Goal: Information Seeking & Learning: Learn about a topic

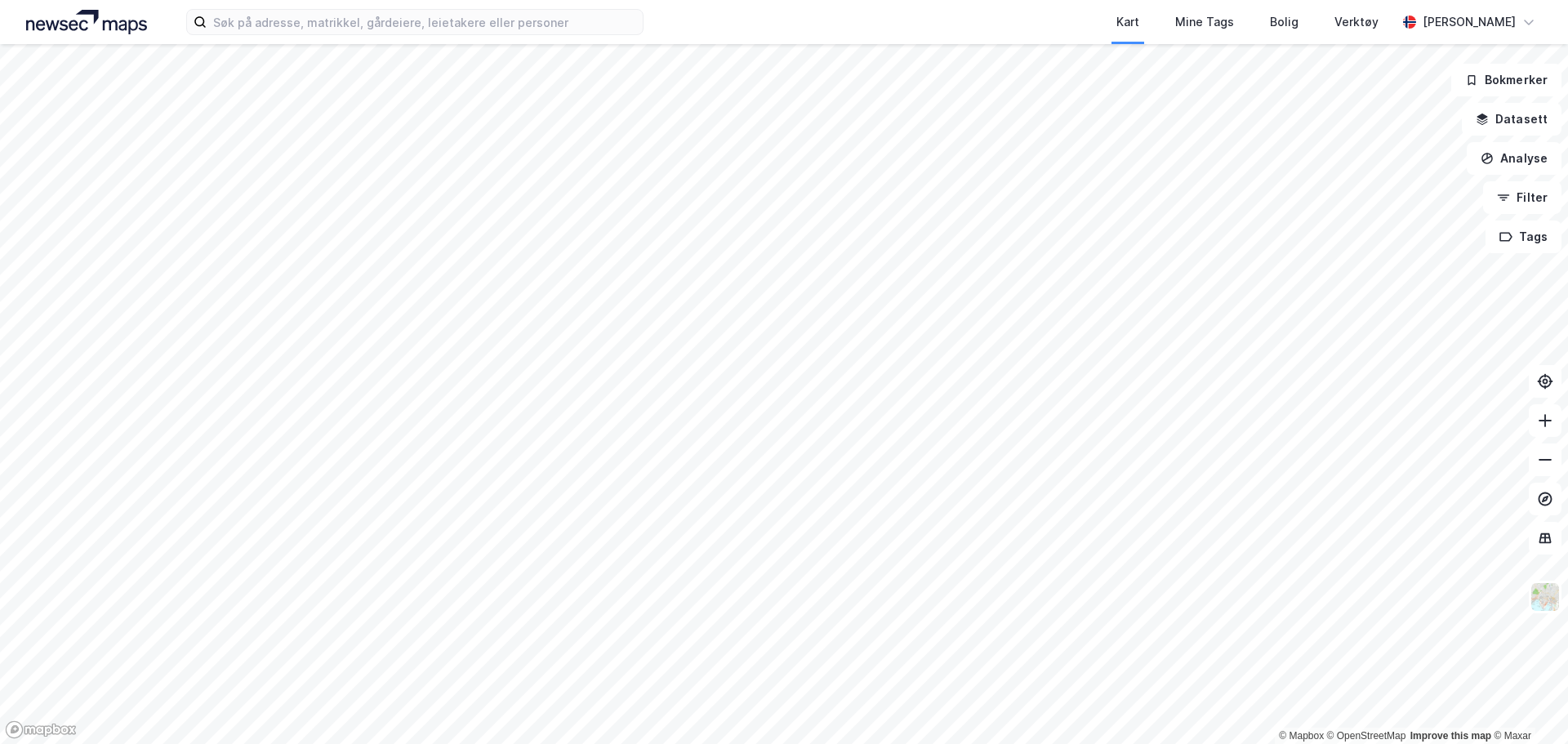
click at [281, 39] on div "Kart Mine Tags Bolig Verktøy [PERSON_NAME]" at bounding box center [784, 22] width 1568 height 44
click at [305, 29] on input at bounding box center [425, 22] width 436 height 25
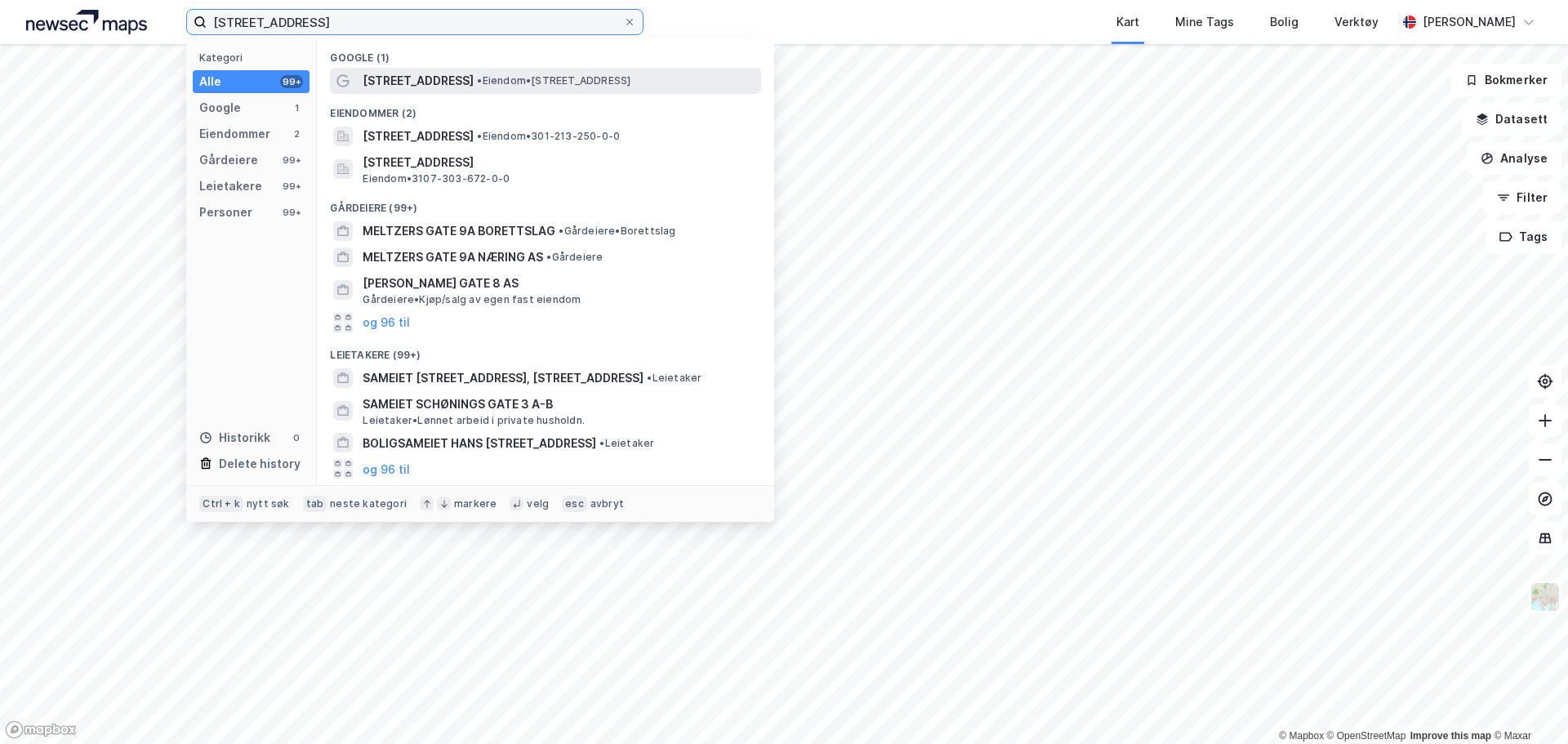
type input "[STREET_ADDRESS]"
click at [436, 73] on span "[STREET_ADDRESS]" at bounding box center [419, 81] width 111 height 20
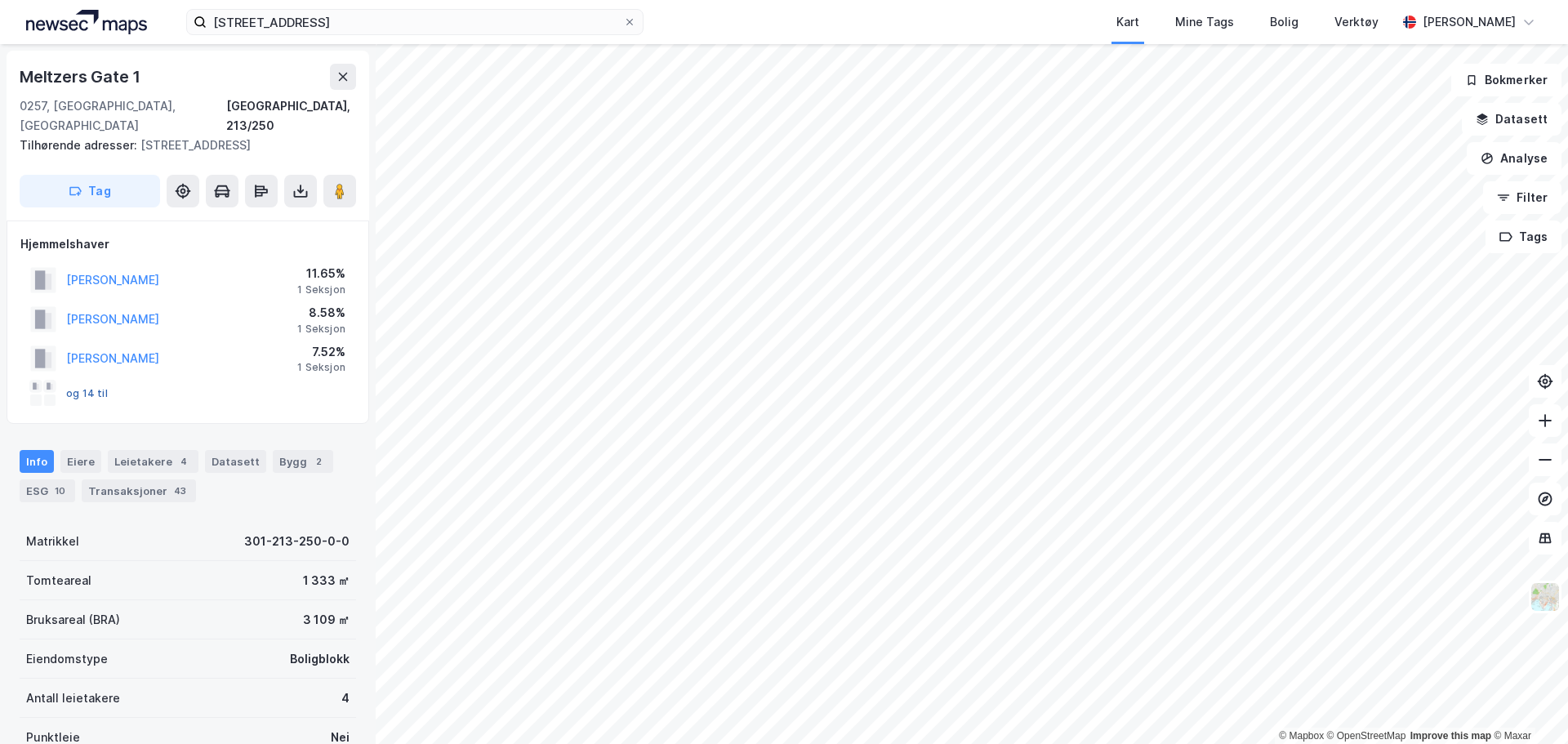
click at [0, 0] on button "og 14 til" at bounding box center [0, 0] width 0 height 0
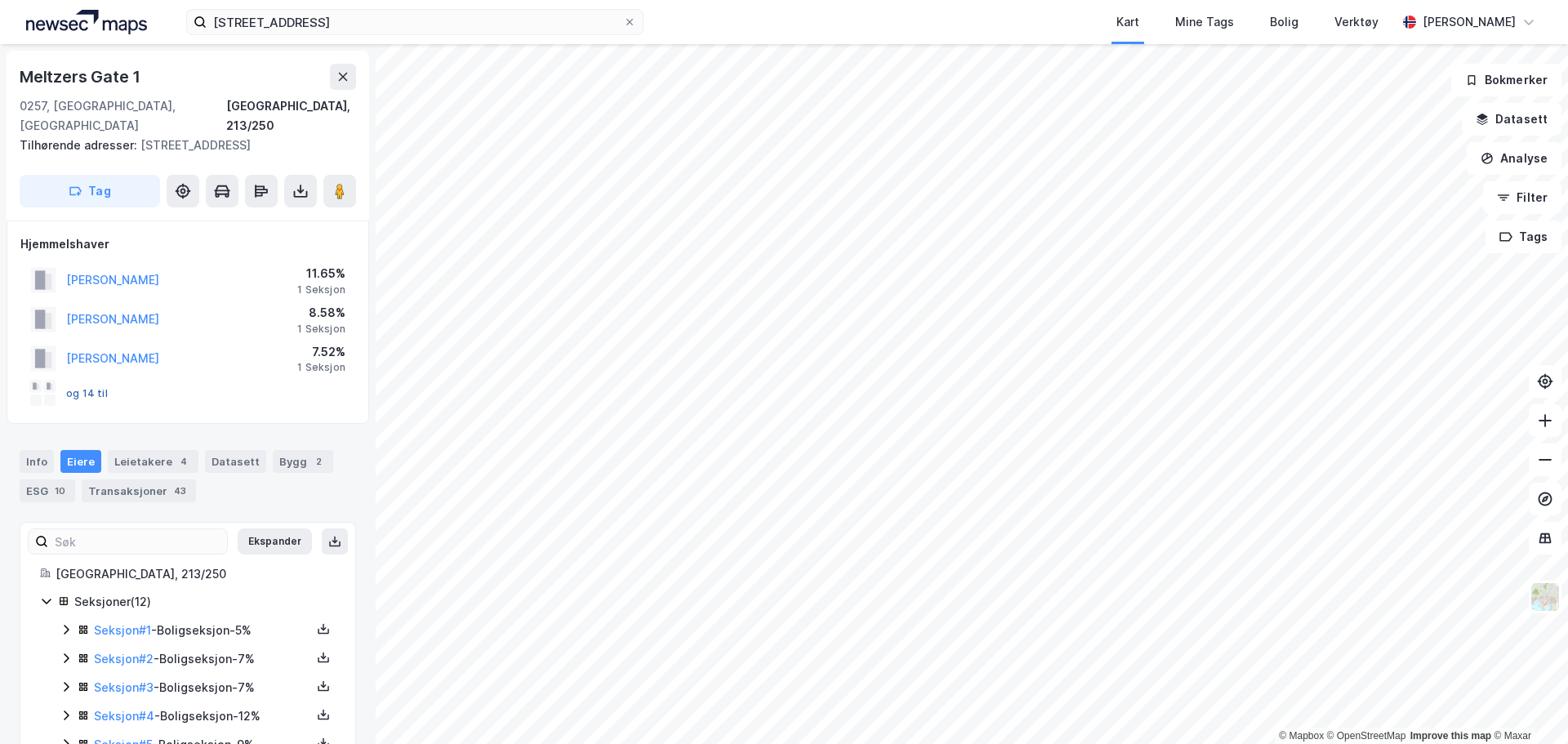
click at [0, 0] on button "og 14 til" at bounding box center [0, 0] width 0 height 0
click at [39, 380] on rect at bounding box center [36, 386] width 13 height 13
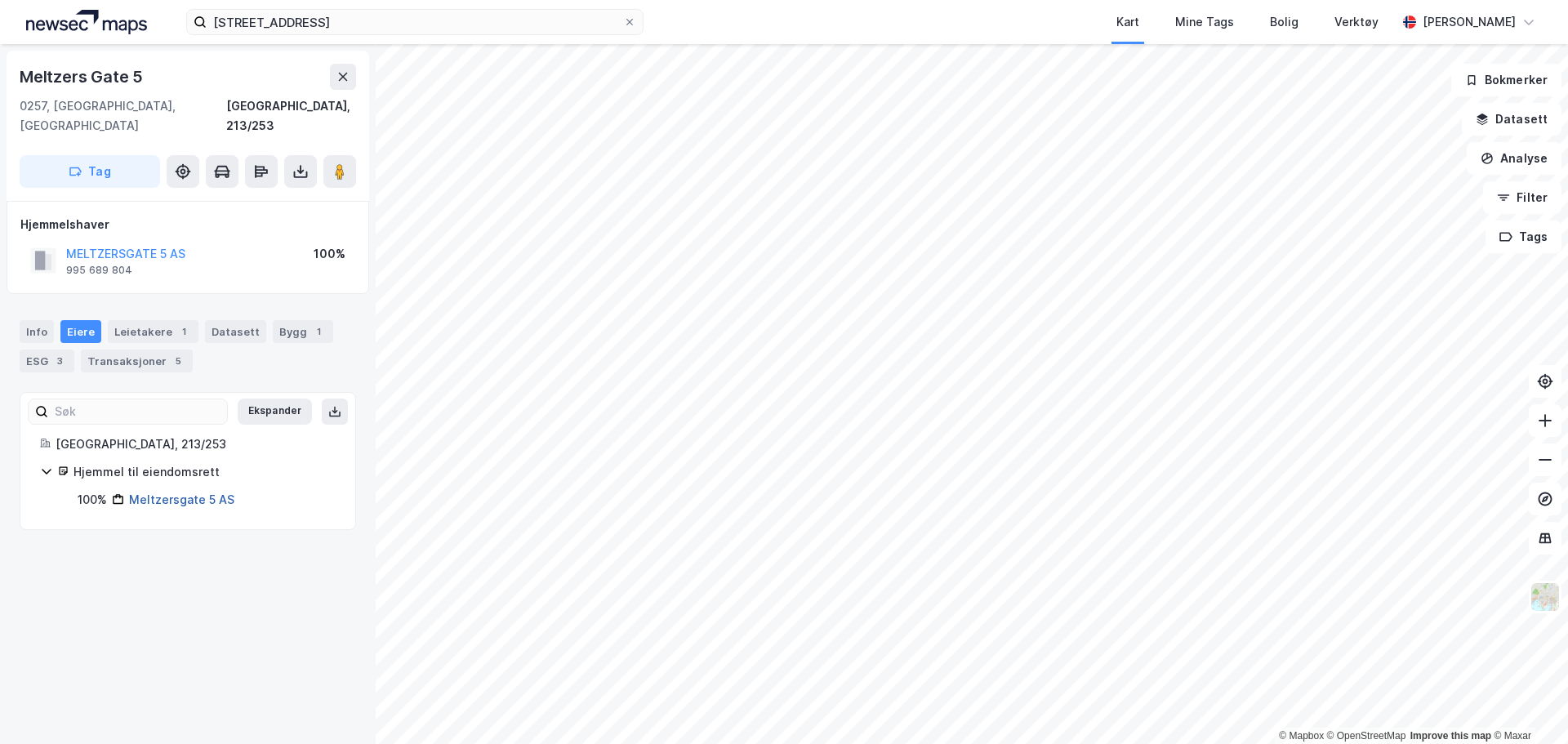
click at [199, 492] on link "Meltzersgate 5 AS" at bounding box center [182, 499] width 105 height 14
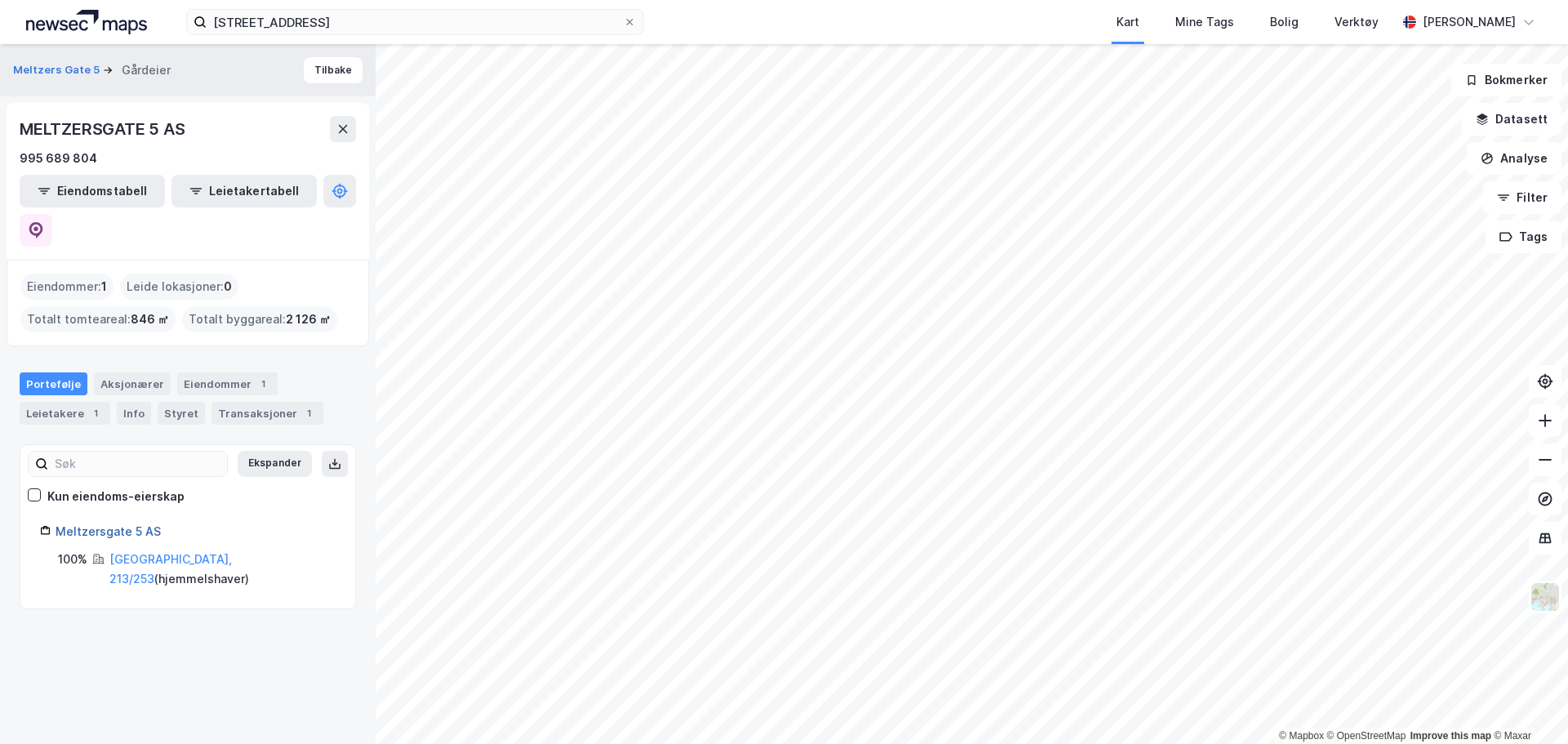
click at [124, 524] on link "Meltzersgate 5 AS" at bounding box center [108, 531] width 105 height 14
click at [135, 552] on link "[GEOGRAPHIC_DATA], 213/253" at bounding box center [170, 569] width 122 height 34
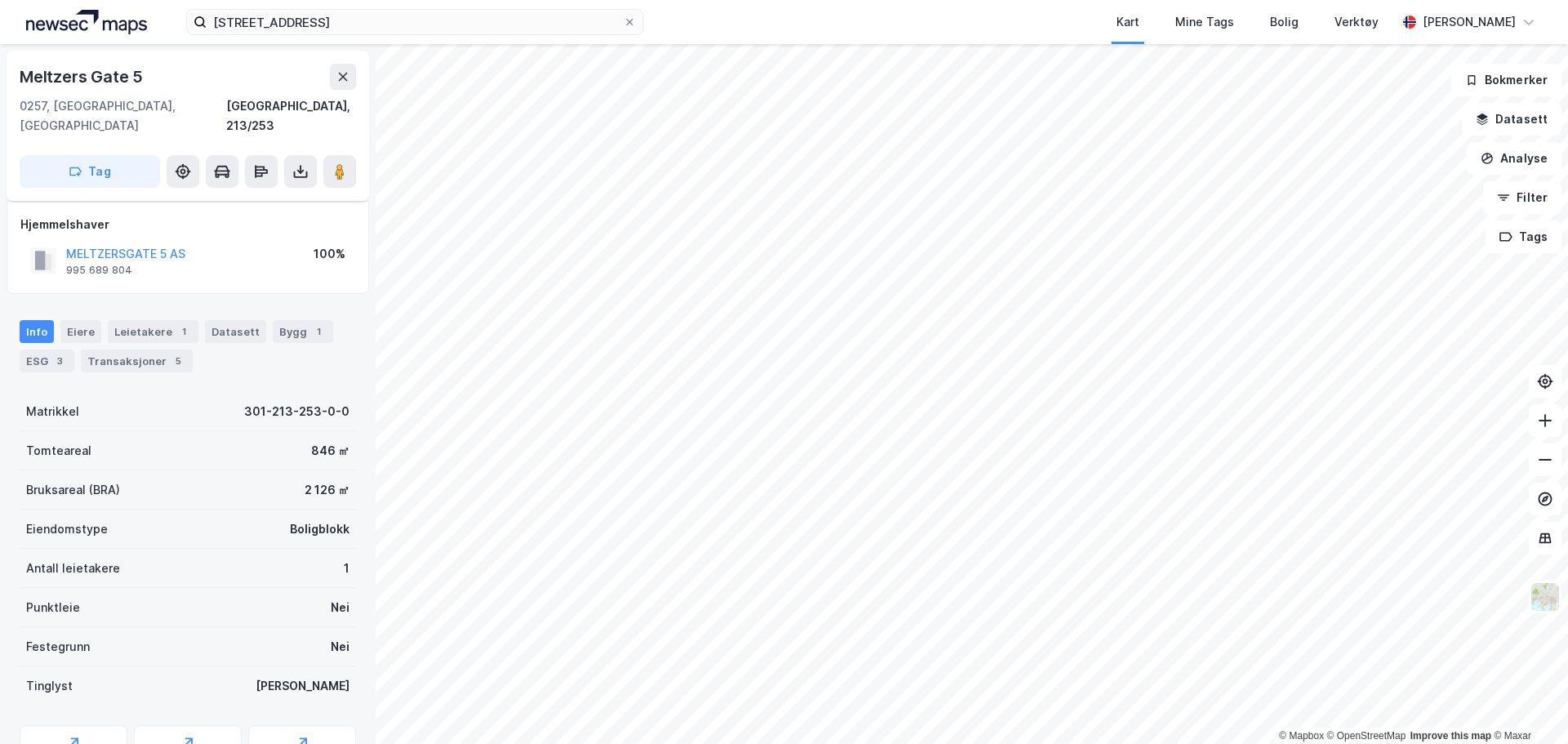
scroll to position [67, 0]
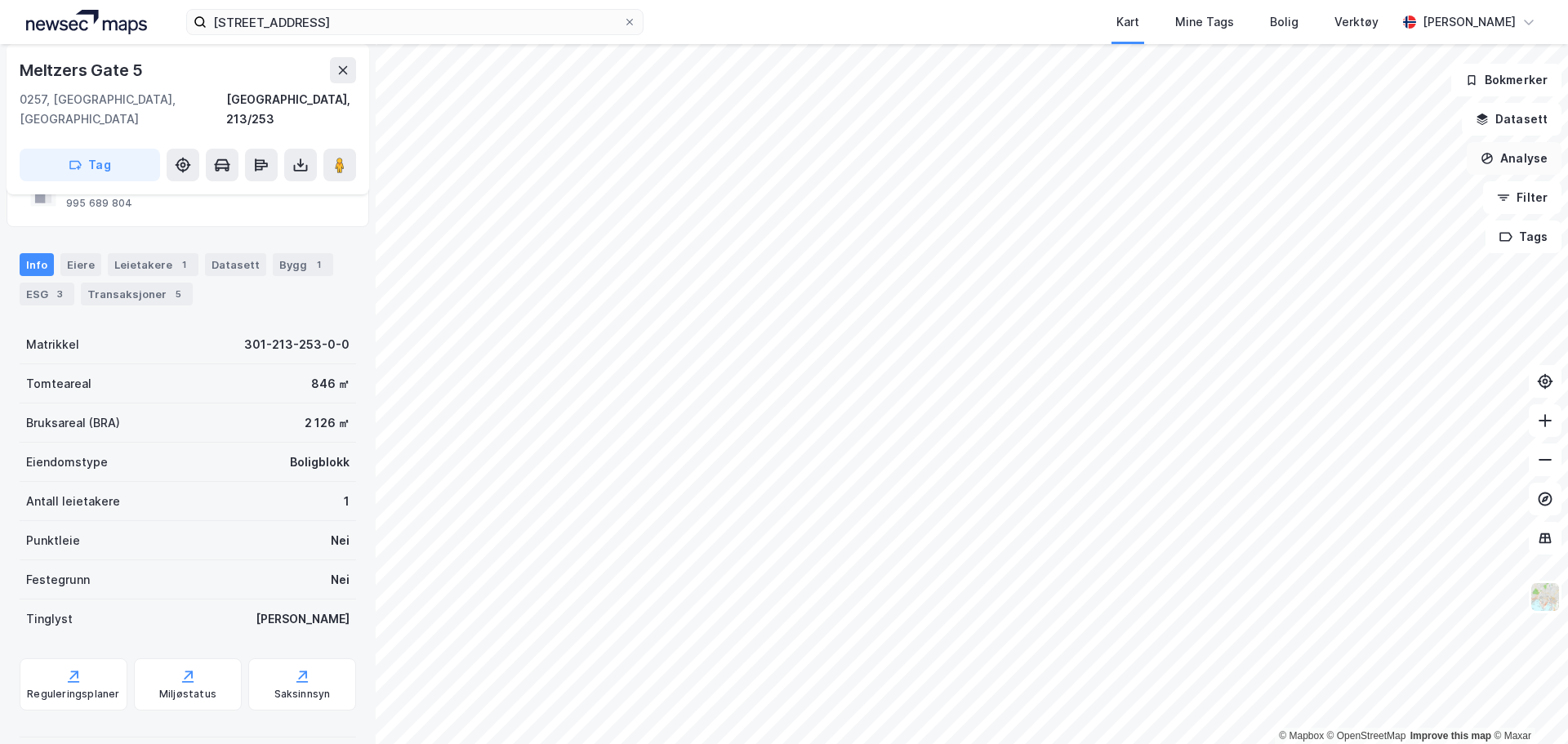
click at [1532, 159] on button "Analyse" at bounding box center [1513, 158] width 94 height 33
click at [1530, 121] on button "Datasett" at bounding box center [1511, 119] width 99 height 33
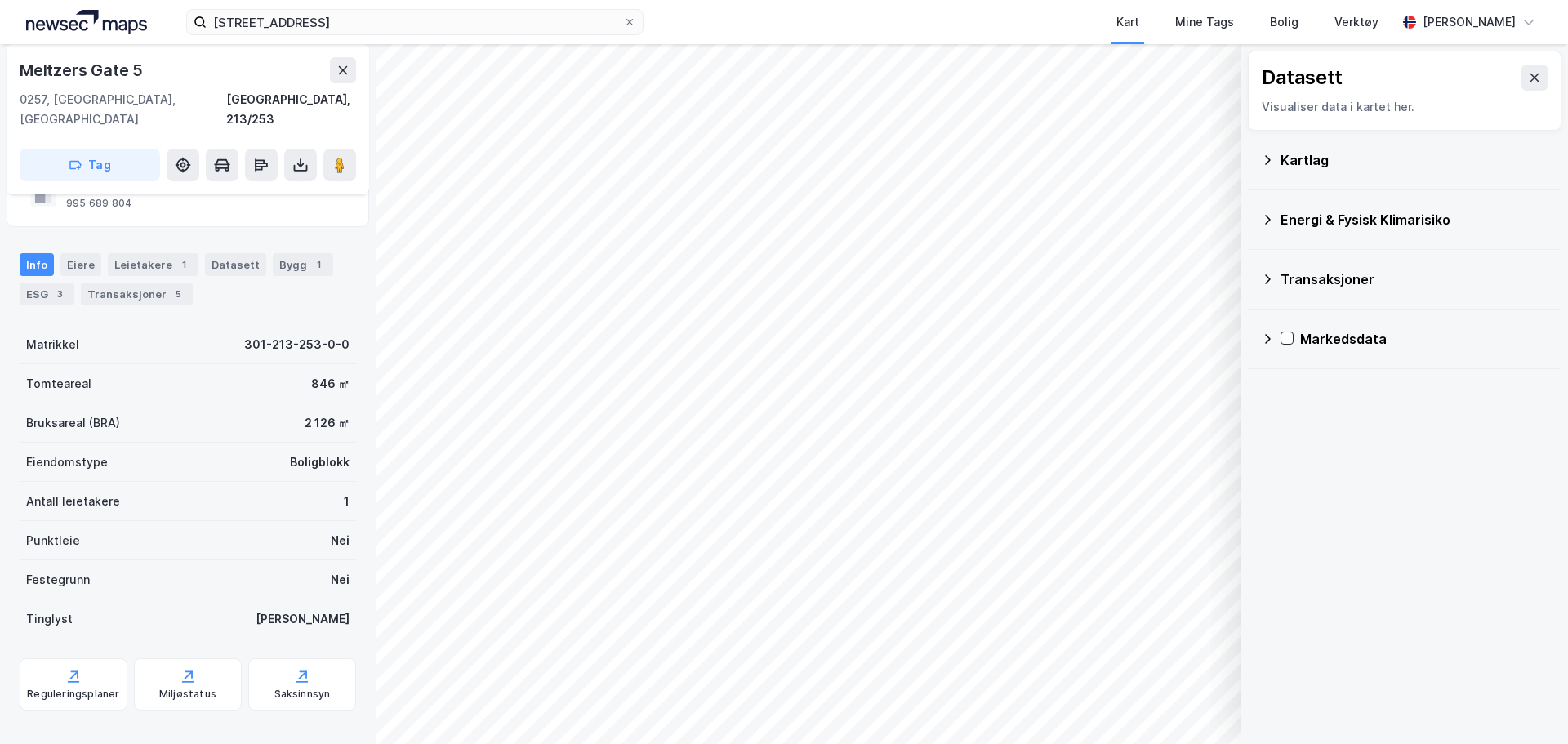
click at [1293, 160] on div "Kartlag" at bounding box center [1414, 160] width 267 height 20
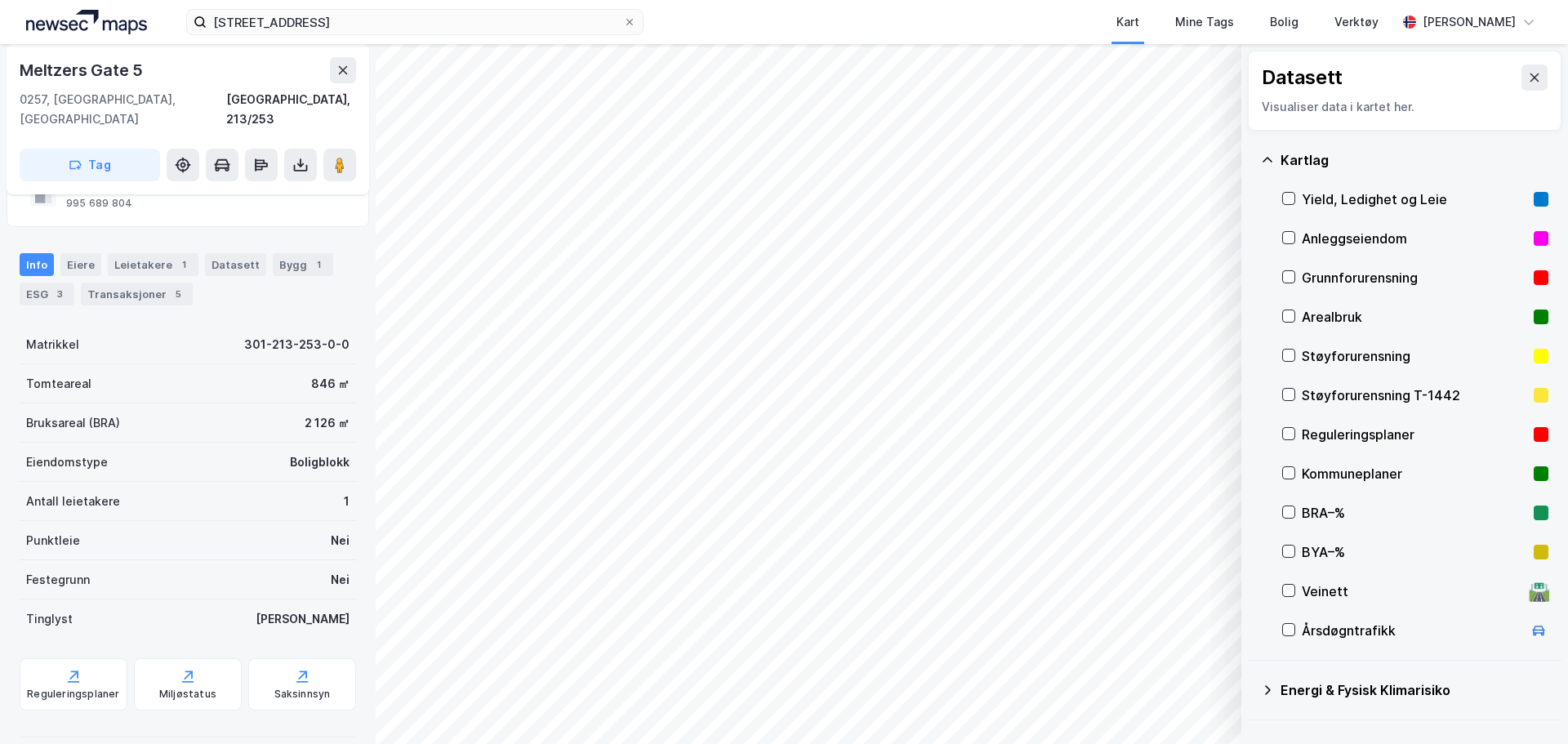
click at [1293, 160] on div "Kartlag" at bounding box center [1414, 160] width 267 height 20
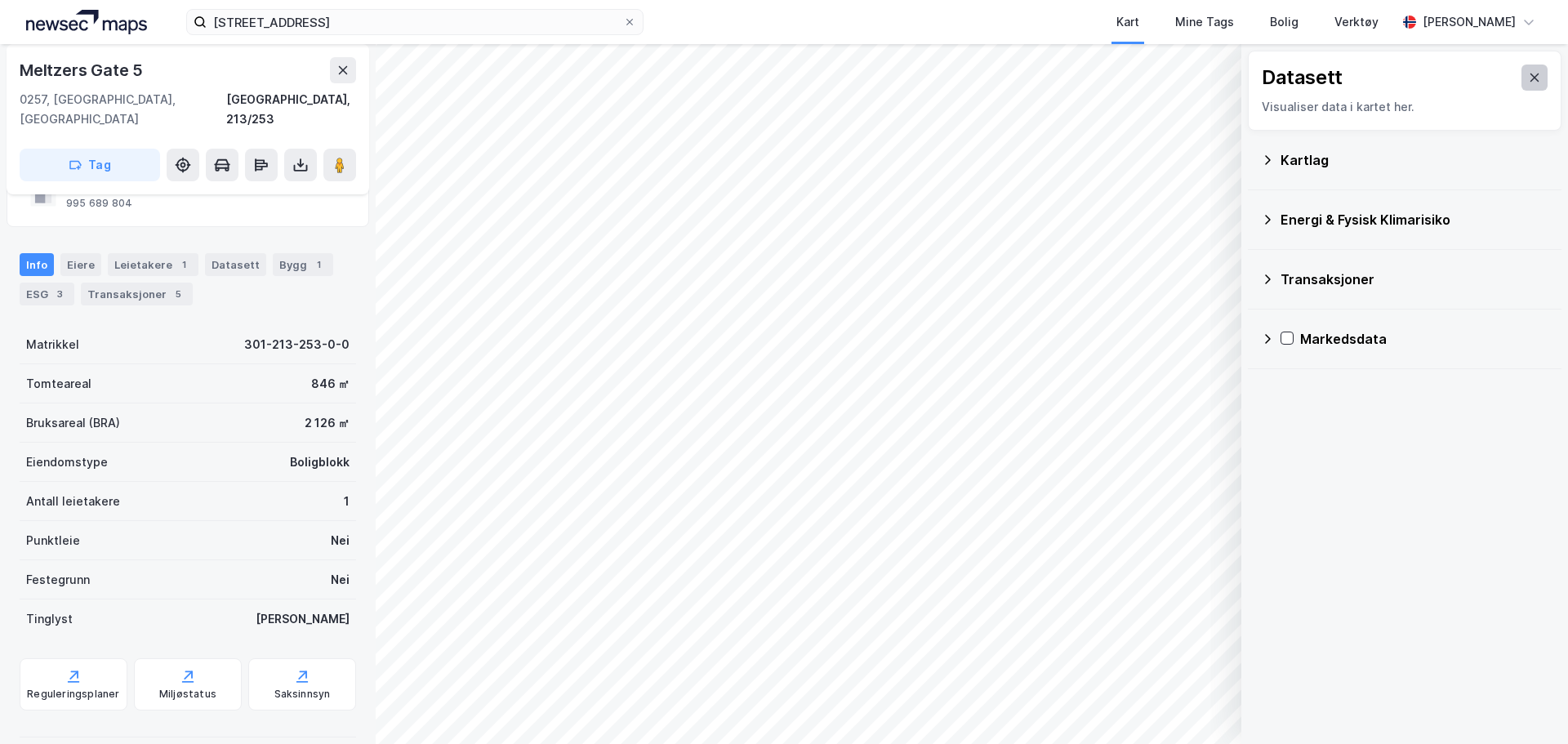
click at [1526, 90] on button at bounding box center [1534, 78] width 26 height 26
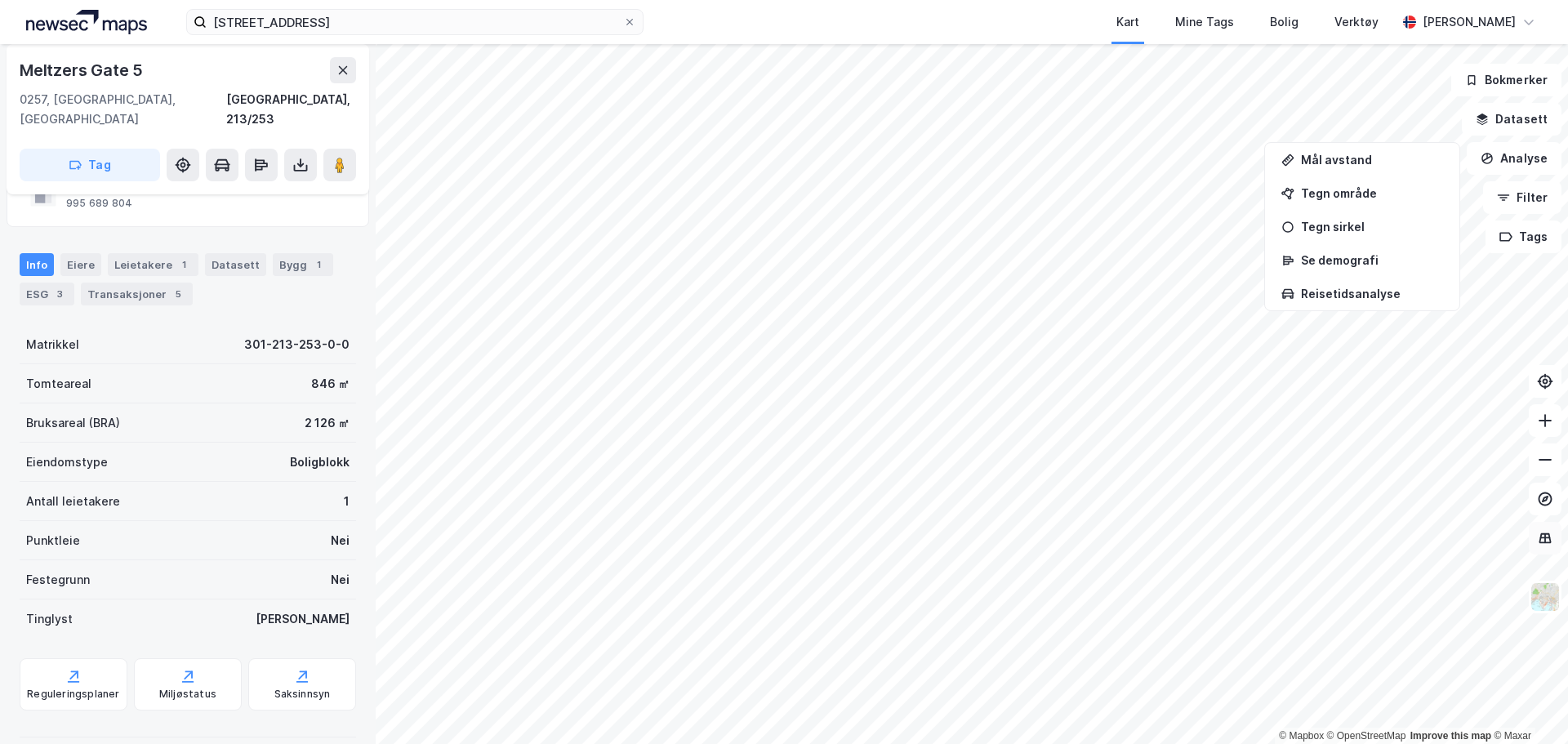
click at [1541, 541] on icon at bounding box center [1545, 538] width 16 height 16
